Goal: Information Seeking & Learning: Learn about a topic

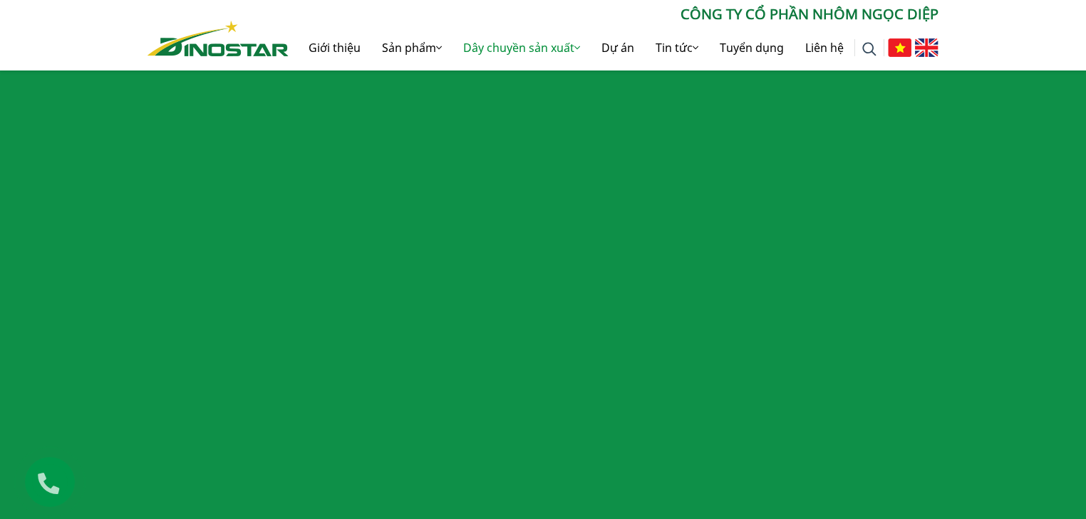
scroll to position [1083, 0]
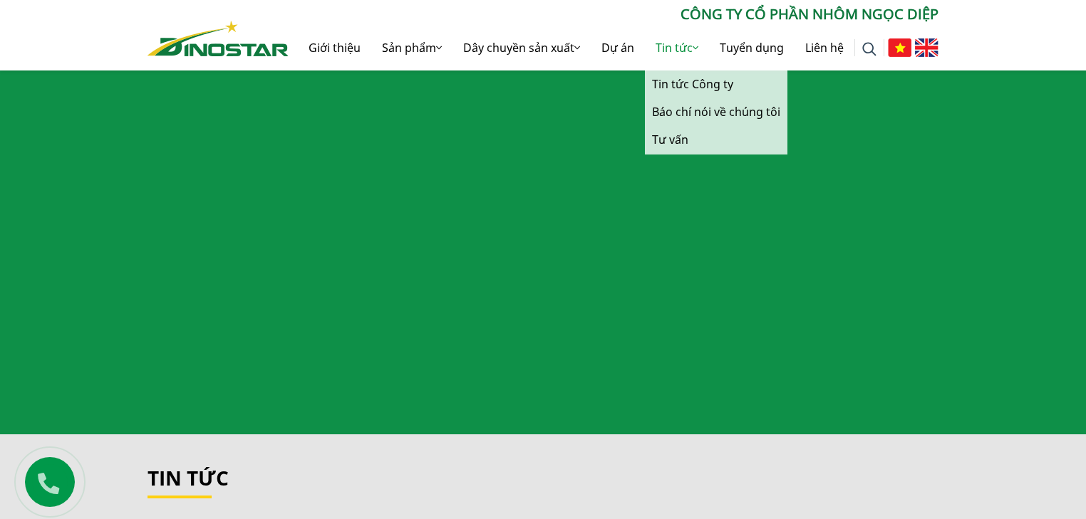
click at [675, 40] on link "Tin tức" at bounding box center [677, 48] width 64 height 46
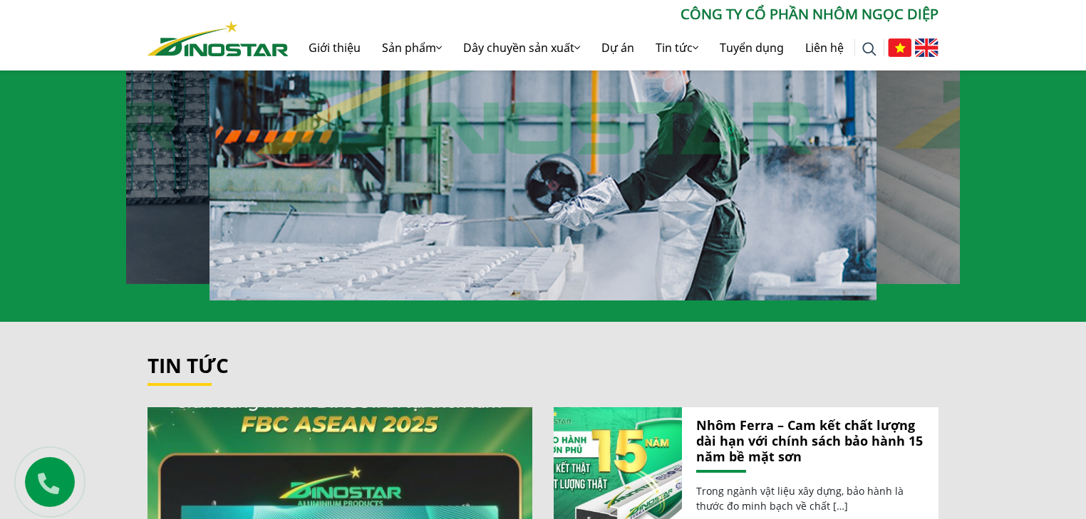
scroll to position [1197, 0]
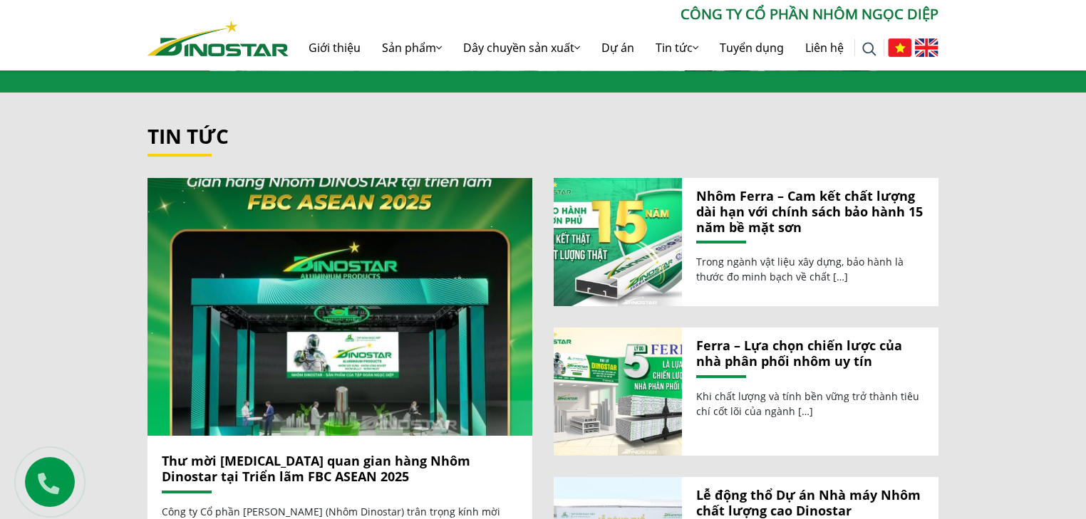
click at [321, 452] on link "Thư mời [MEDICAL_DATA] quan gian hàng Nhôm Dinostar tại Triển lãm FBC ASEAN 2025" at bounding box center [316, 468] width 308 height 33
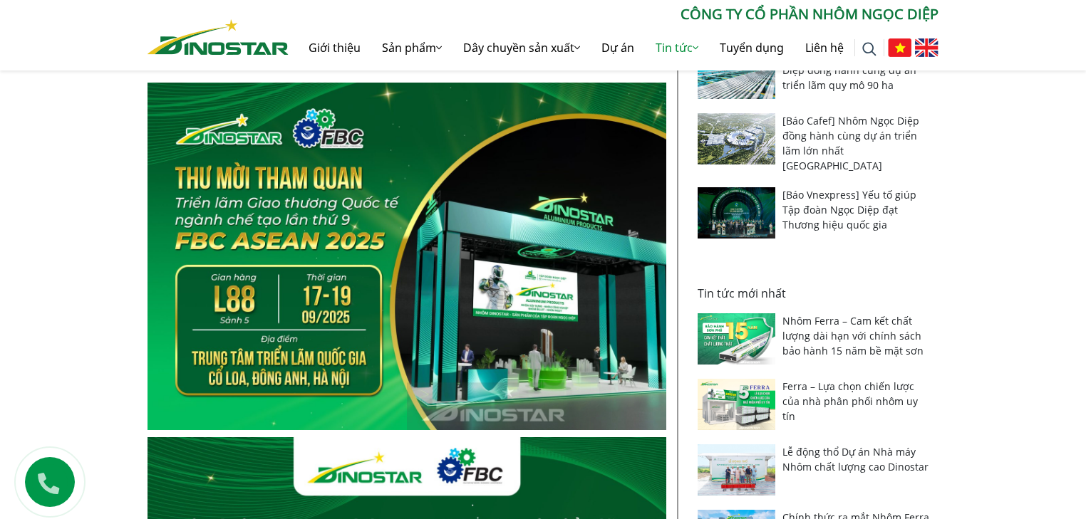
scroll to position [456, 0]
